Goal: Information Seeking & Learning: Learn about a topic

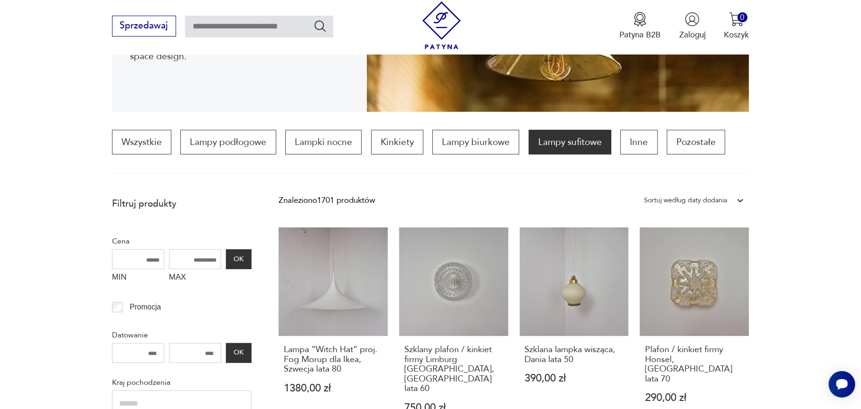
scroll to position [258, 0]
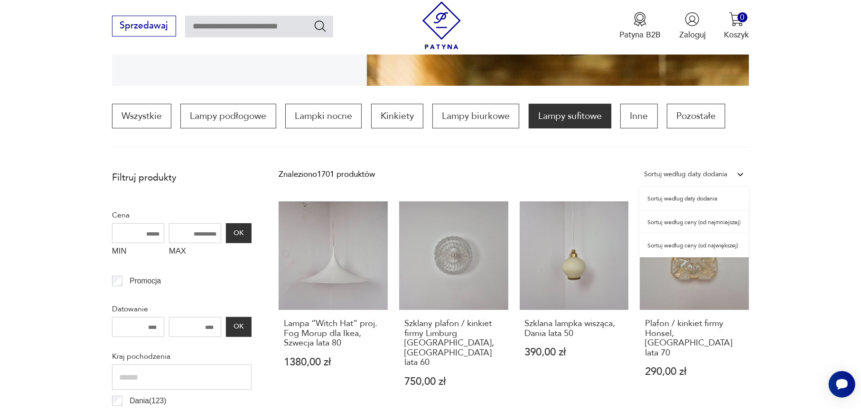
click at [710, 169] on div "Sortuj według daty dodania" at bounding box center [685, 174] width 83 height 12
click at [711, 247] on div "Sortuj według ceny (od największej)" at bounding box center [694, 246] width 110 height 24
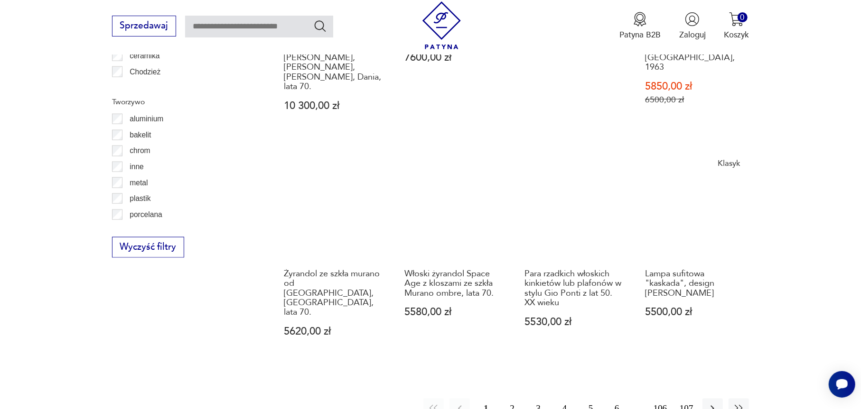
scroll to position [997, 0]
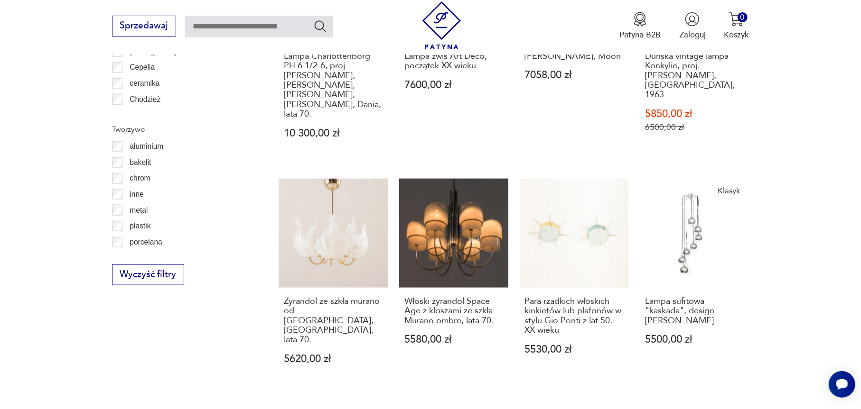
click at [285, 28] on input "text" at bounding box center [259, 27] width 148 height 22
type input "******"
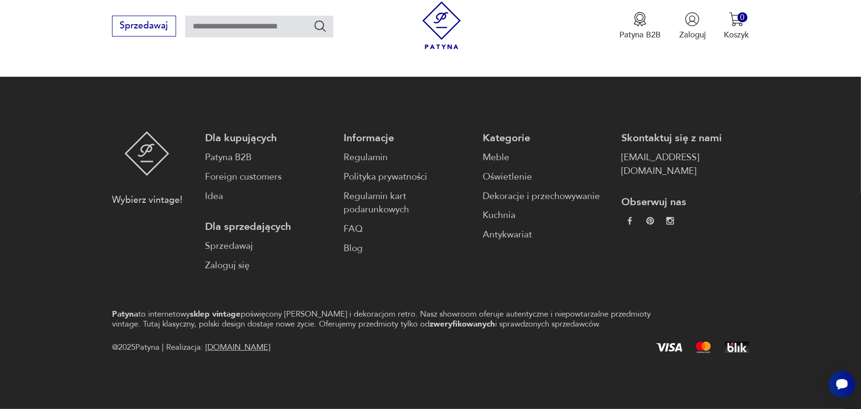
type input "******"
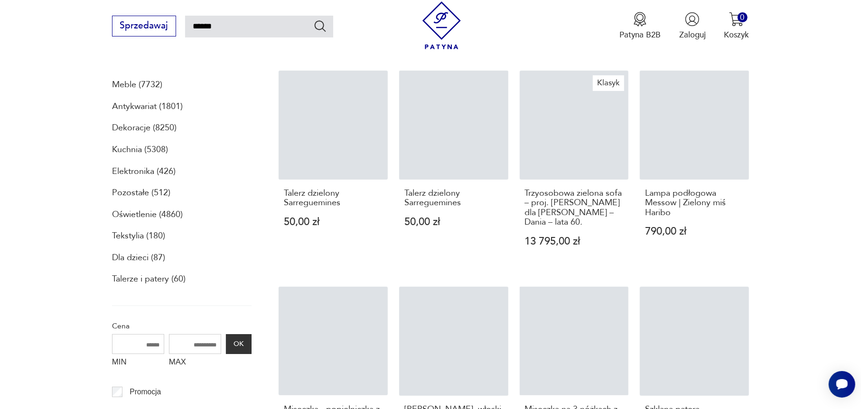
scroll to position [161, 0]
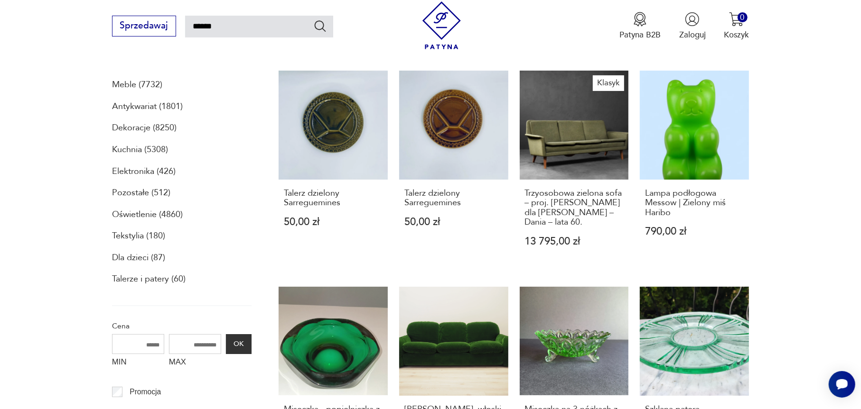
click at [139, 215] on p "Oświetlenie (4860)" at bounding box center [147, 215] width 71 height 16
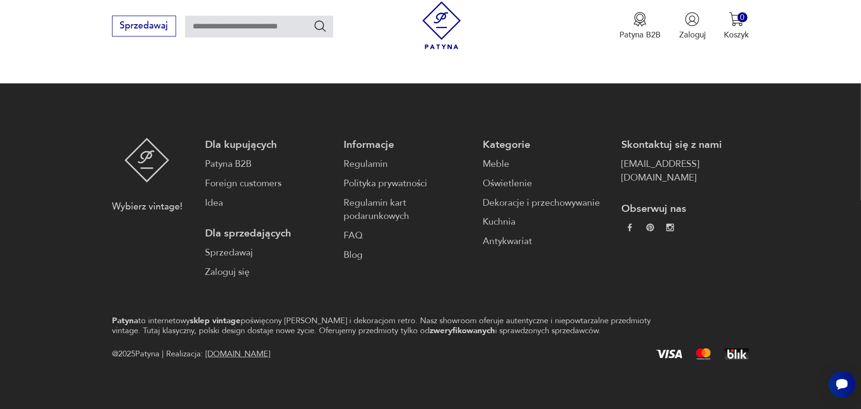
type input "******"
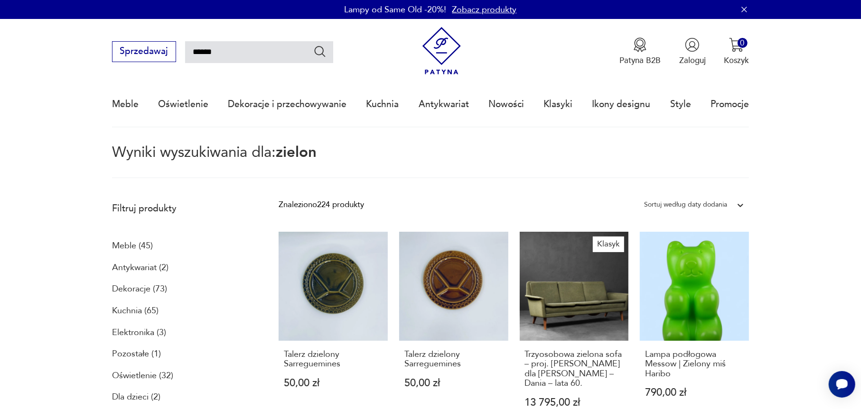
click at [712, 199] on div "Sortuj według daty dodania" at bounding box center [685, 205] width 83 height 12
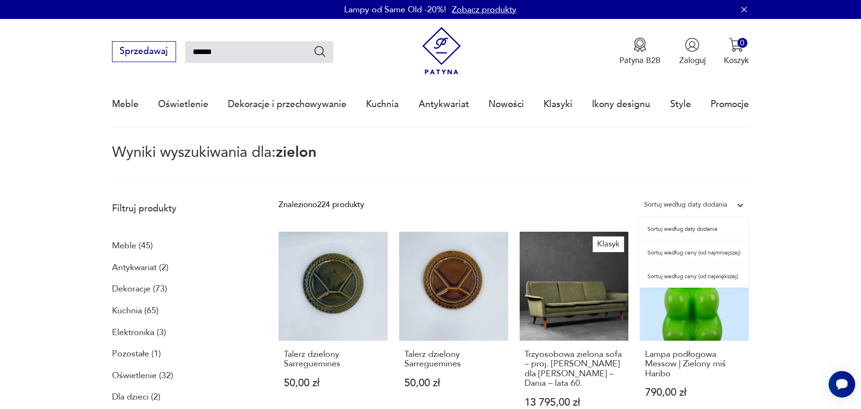
click at [698, 281] on div "Sortuj według ceny (od największej)" at bounding box center [694, 277] width 110 height 24
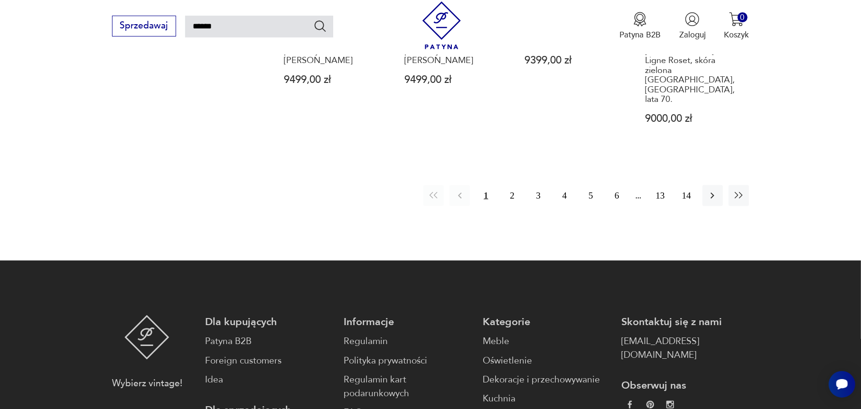
scroll to position [1071, 0]
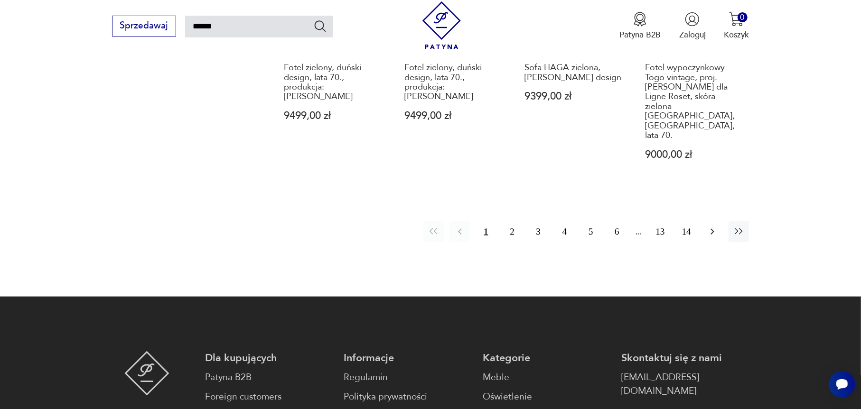
click at [714, 226] on icon "button" at bounding box center [711, 231] width 11 height 11
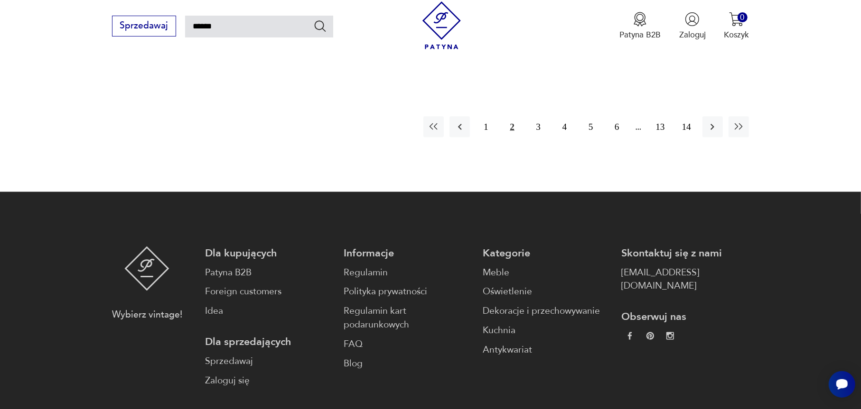
scroll to position [1128, 0]
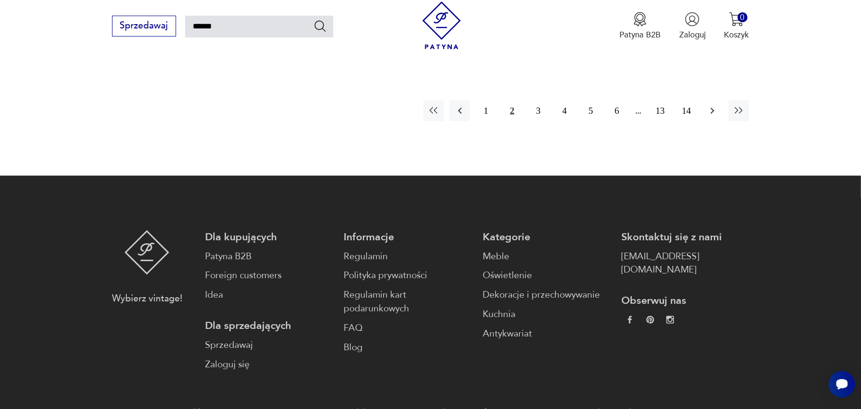
click at [714, 105] on icon "button" at bounding box center [711, 110] width 11 height 11
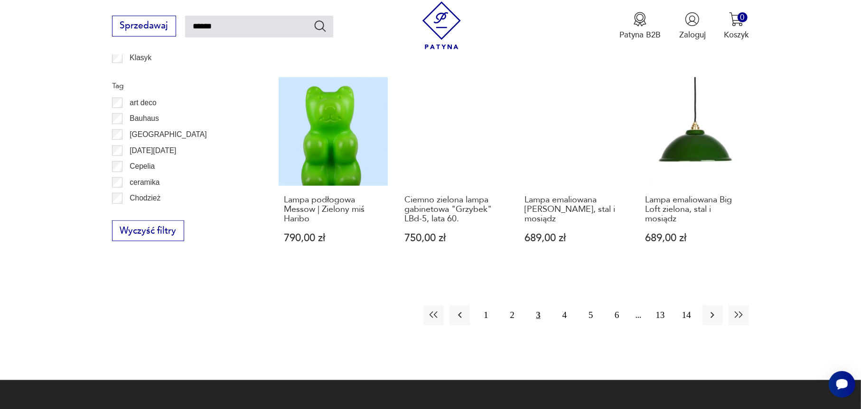
scroll to position [827, 0]
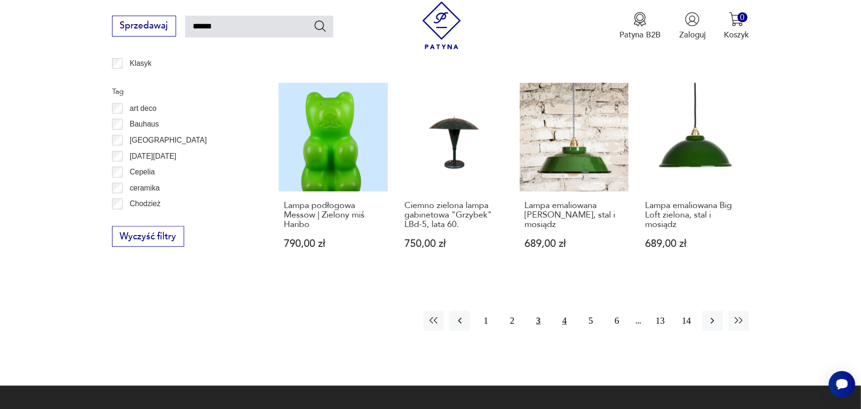
click at [564, 311] on button "4" at bounding box center [564, 321] width 20 height 20
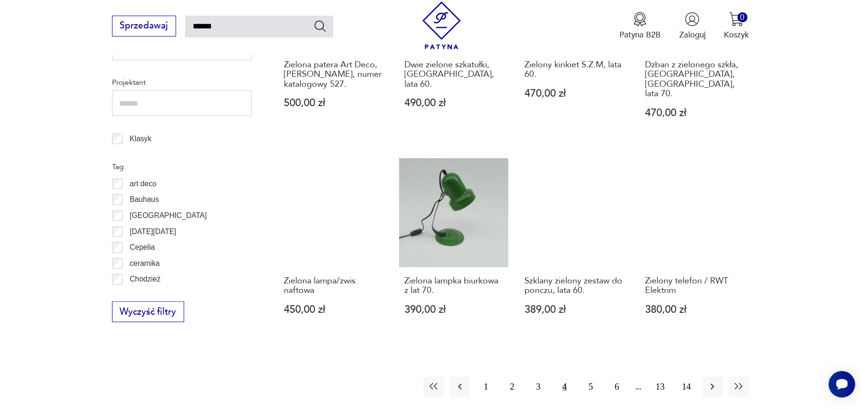
scroll to position [770, 0]
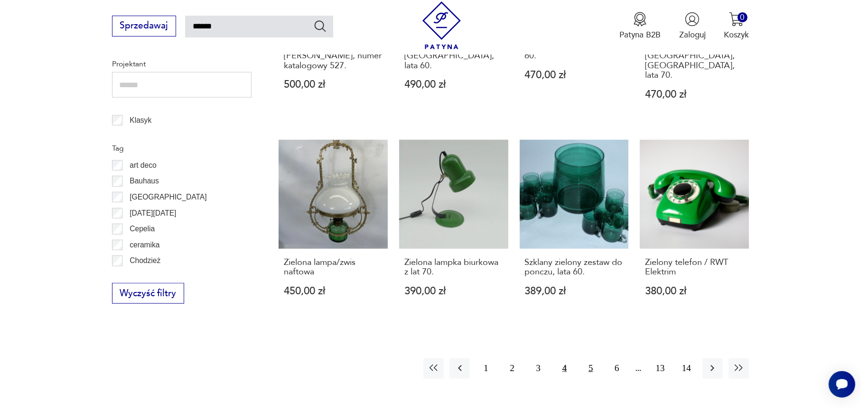
click at [589, 359] on button "5" at bounding box center [590, 369] width 20 height 20
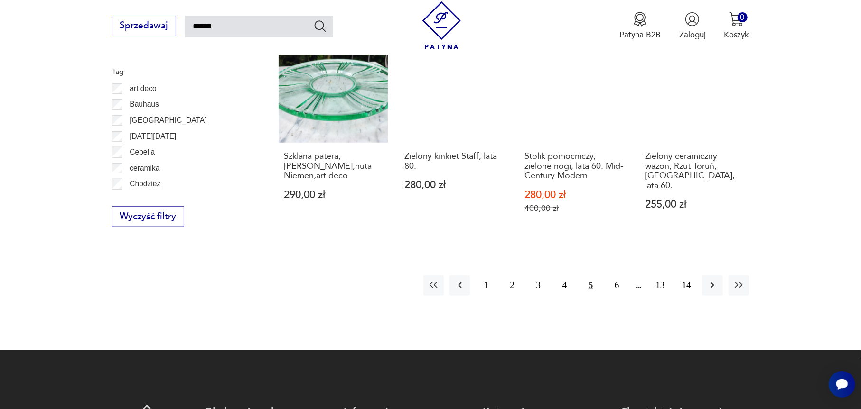
scroll to position [884, 0]
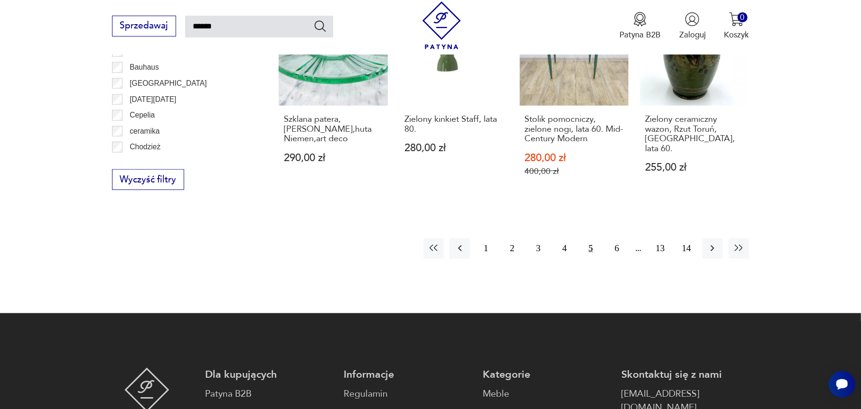
click at [628, 239] on div "1 2 3 4 5 6 13 14" at bounding box center [585, 249] width 325 height 20
click at [617, 239] on button "6" at bounding box center [616, 249] width 20 height 20
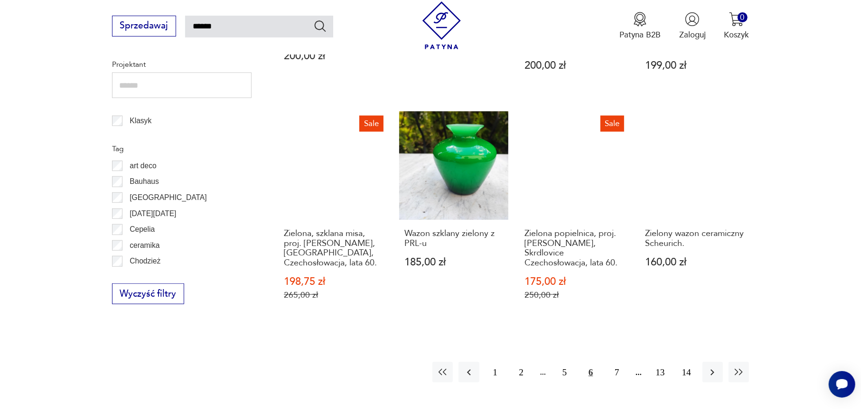
scroll to position [770, 0]
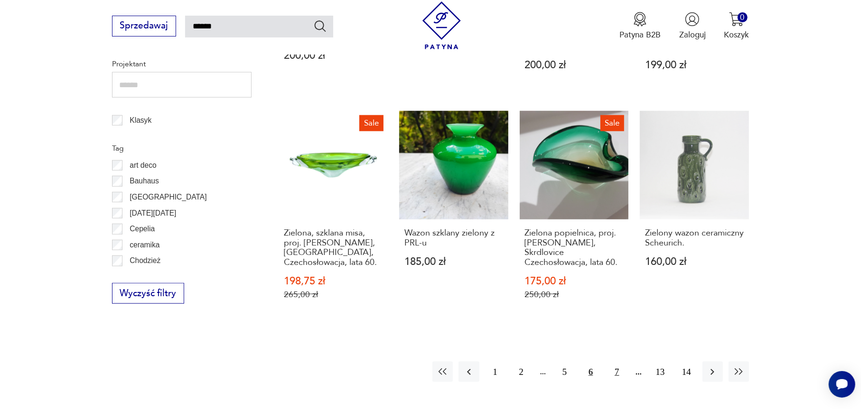
click at [620, 369] on button "7" at bounding box center [616, 372] width 20 height 20
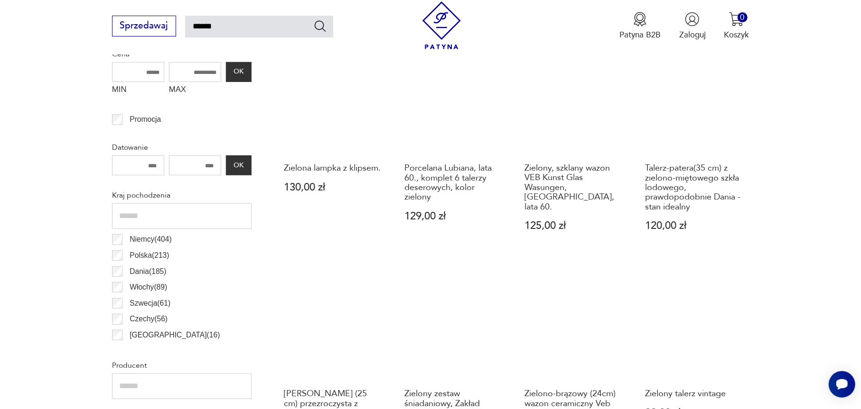
scroll to position [770, 0]
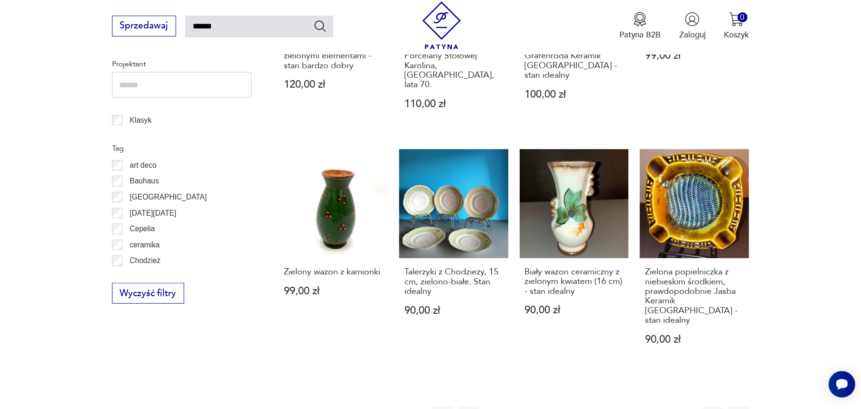
click at [616, 407] on button "8" at bounding box center [616, 417] width 20 height 20
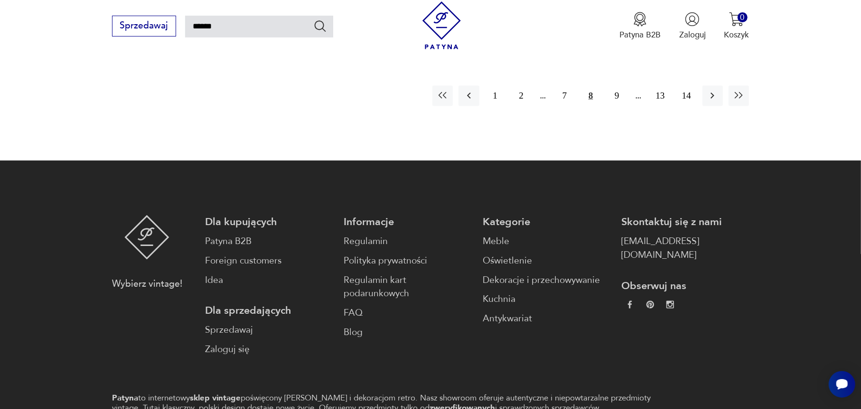
scroll to position [1071, 0]
click at [621, 88] on button "9" at bounding box center [616, 96] width 20 height 20
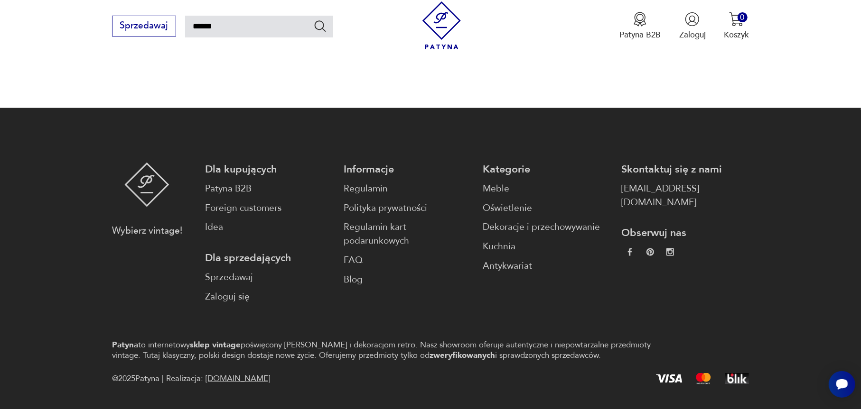
scroll to position [1107, 0]
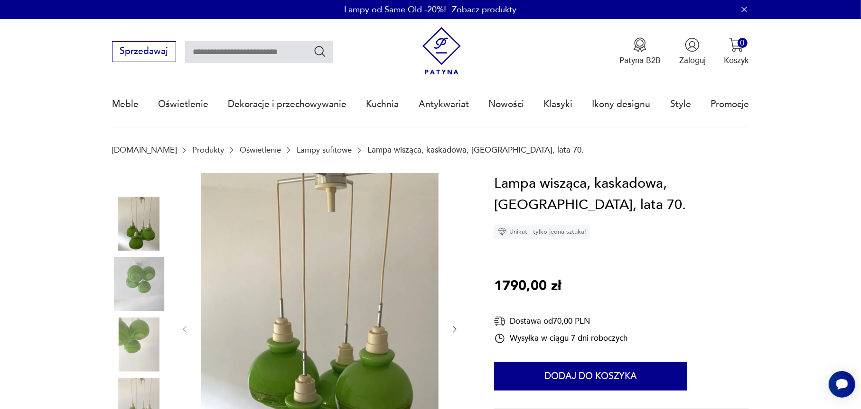
click at [454, 327] on icon "button" at bounding box center [454, 329] width 9 height 9
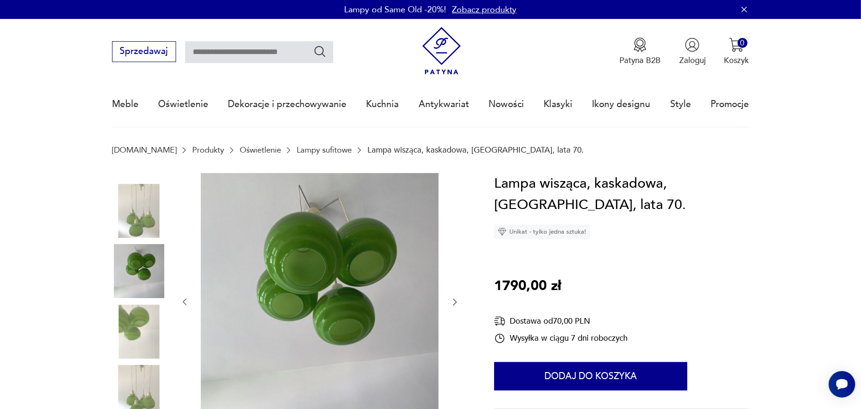
click at [454, 327] on div at bounding box center [320, 302] width 280 height 259
click at [452, 303] on icon "button" at bounding box center [454, 301] width 9 height 9
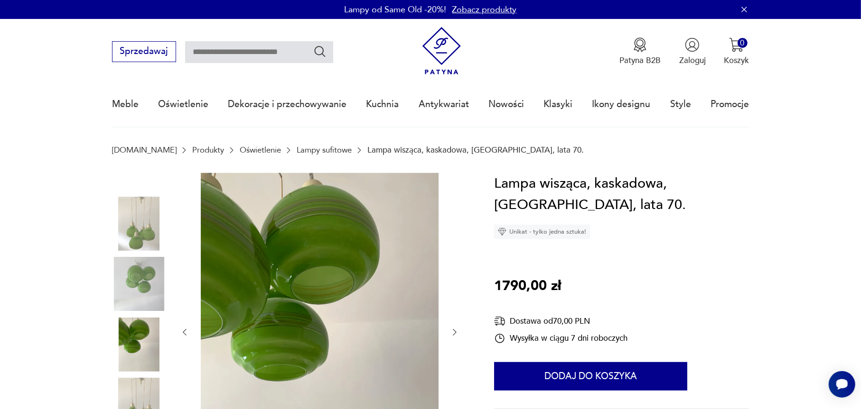
click at [452, 303] on div at bounding box center [320, 332] width 280 height 319
click at [454, 332] on icon "button" at bounding box center [454, 332] width 9 height 9
